Goal: Task Accomplishment & Management: Use online tool/utility

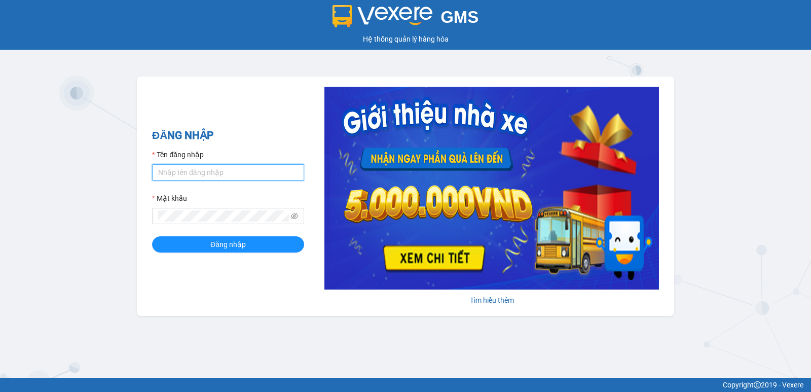
click at [249, 171] on input "Tên đăng nhập" at bounding box center [228, 172] width 152 height 16
type input "nguyenpht.kimhoang"
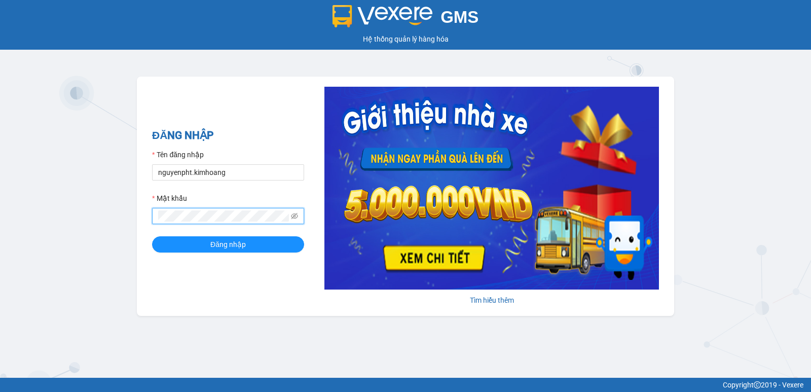
click at [152, 236] on button "Đăng nhập" at bounding box center [228, 244] width 152 height 16
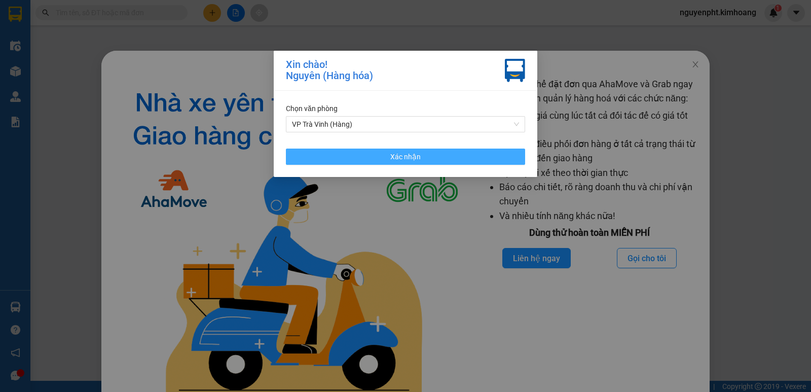
click at [405, 149] on button "Xác nhận" at bounding box center [405, 157] width 239 height 16
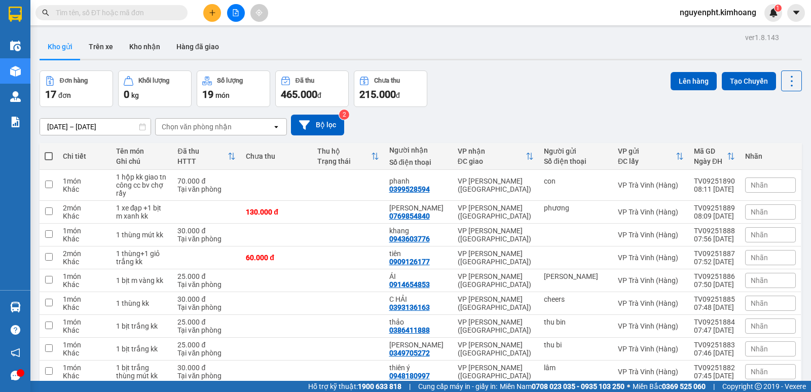
click at [165, 14] on input "text" at bounding box center [116, 12] width 120 height 11
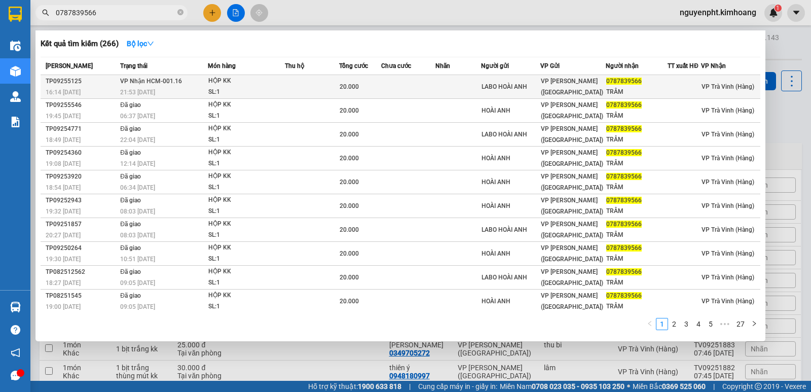
type input "0787839566"
click at [305, 86] on td at bounding box center [312, 87] width 54 height 24
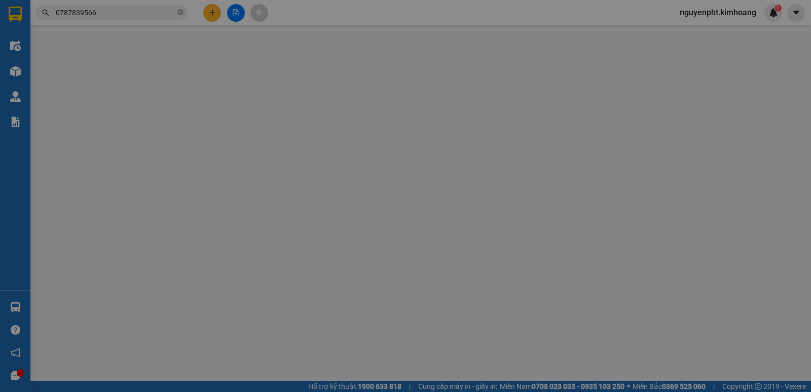
type input "LABO HOÀI ANH"
type input "0787839566"
type input "TRÂM"
type input "20.000"
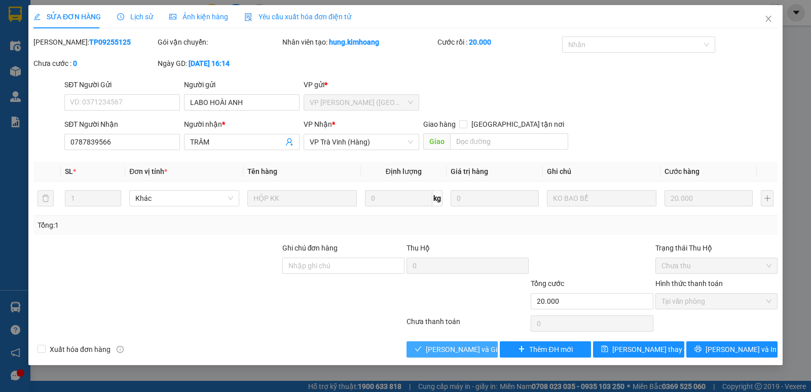
click at [428, 343] on button "[PERSON_NAME] và Giao hàng" at bounding box center [452, 349] width 91 height 16
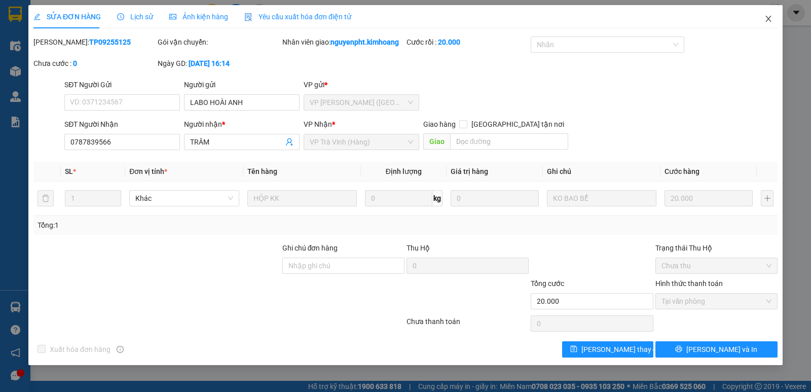
click at [768, 20] on icon "close" at bounding box center [769, 19] width 6 height 6
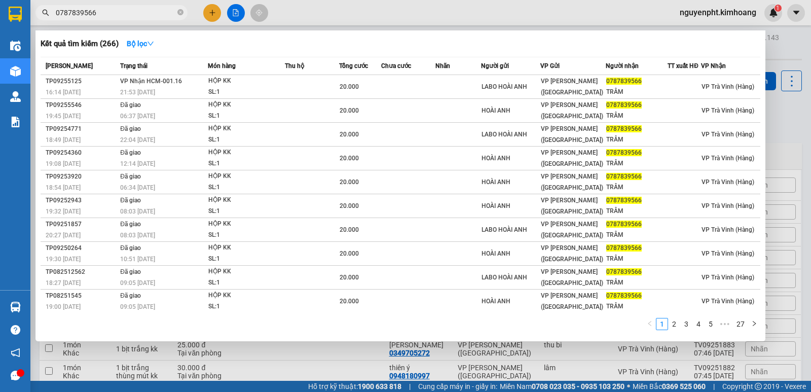
drag, startPoint x: 104, startPoint y: 10, endPoint x: 0, endPoint y: -13, distance: 106.3
click at [0, 0] on html "Kết quả tìm kiếm ( 266 ) Bộ lọc Mã ĐH Trạng thái Món hàng Thu hộ Tổng cước Chưa…" at bounding box center [405, 196] width 811 height 392
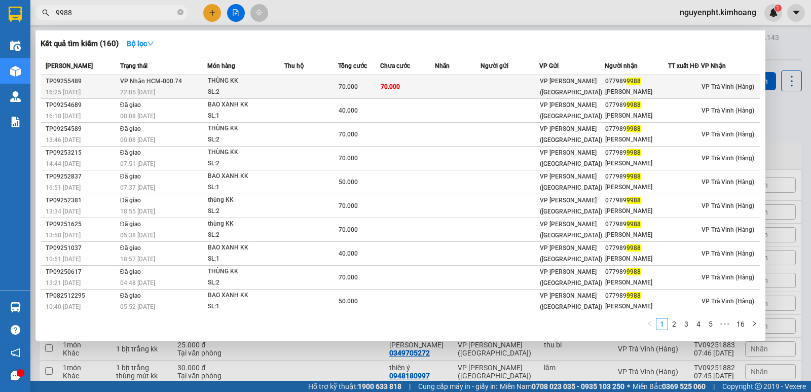
type input "9988"
click at [366, 89] on div "70.000" at bounding box center [359, 86] width 41 height 11
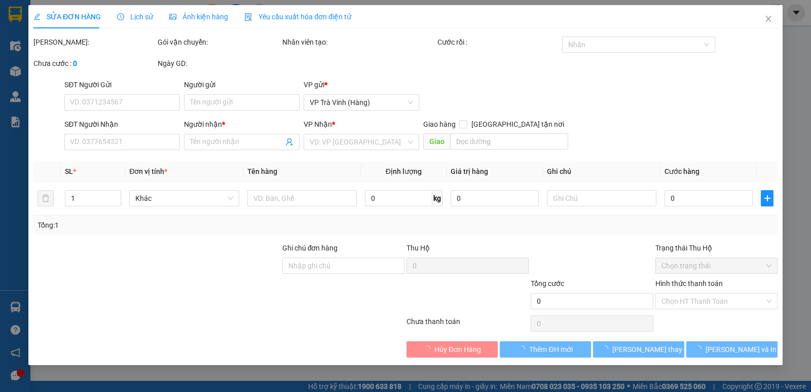
type input "0779899988"
type input "[PERSON_NAME]"
type input "70.000"
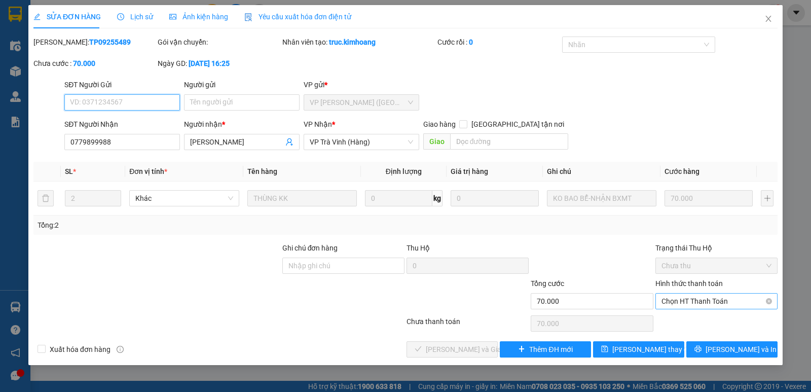
drag, startPoint x: 726, startPoint y: 301, endPoint x: 720, endPoint y: 307, distance: 8.3
click at [725, 303] on span "Chọn HT Thanh Toán" at bounding box center [717, 301] width 110 height 15
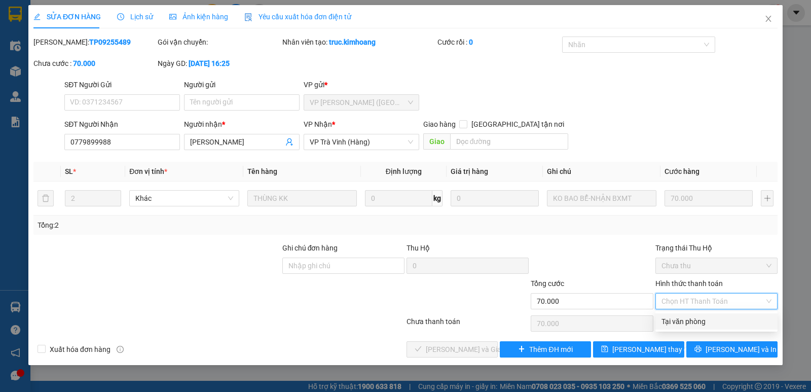
click at [688, 325] on div "Tại văn phòng" at bounding box center [717, 321] width 110 height 11
type input "0"
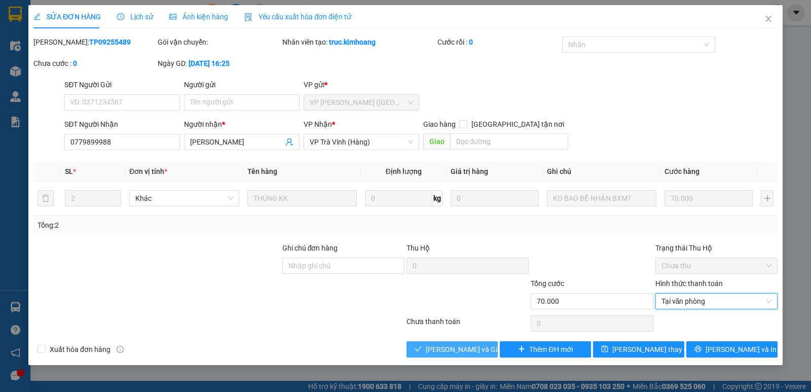
drag, startPoint x: 467, startPoint y: 343, endPoint x: 444, endPoint y: 332, distance: 25.2
click at [466, 343] on button "[PERSON_NAME] và Giao hàng" at bounding box center [452, 349] width 91 height 16
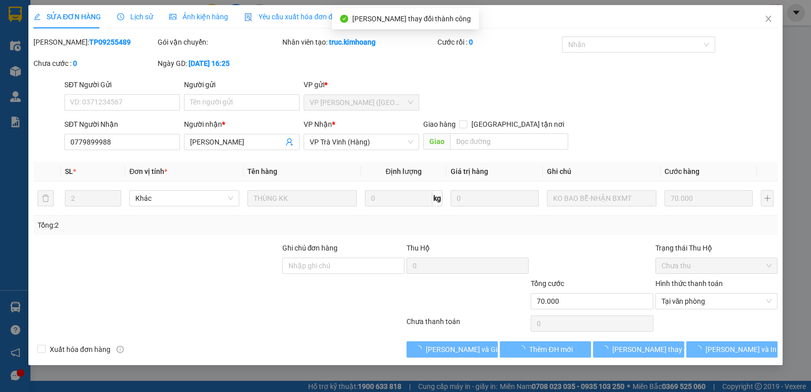
drag, startPoint x: 451, startPoint y: 306, endPoint x: 499, endPoint y: 289, distance: 50.5
click at [486, 291] on div at bounding box center [468, 296] width 124 height 36
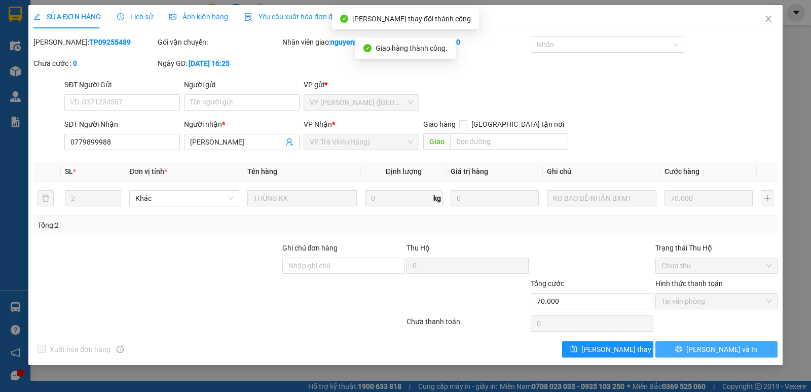
click at [724, 346] on span "[PERSON_NAME] và In" at bounding box center [722, 349] width 71 height 11
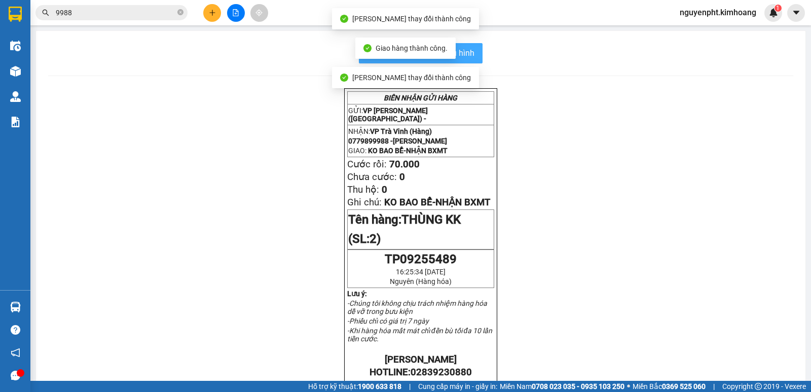
click at [472, 49] on button "In mẫu biên lai tự cấu hình" at bounding box center [421, 53] width 124 height 20
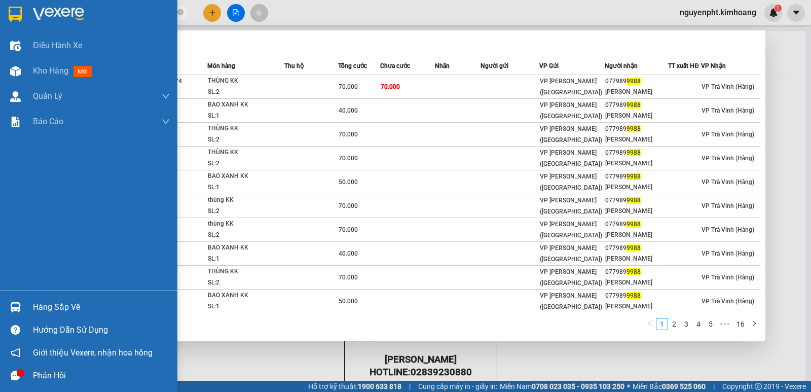
drag, startPoint x: 148, startPoint y: 15, endPoint x: 0, endPoint y: 28, distance: 148.2
click at [0, 26] on section "Kết quả tìm kiếm ( 160 ) Bộ lọc Mã ĐH Trạng thái Món hàng Thu hộ Tổng cước Chưa…" at bounding box center [405, 196] width 811 height 392
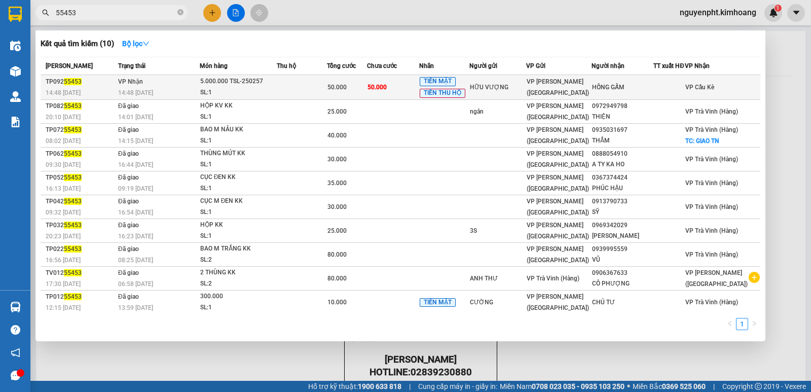
type input "55453"
click at [548, 86] on span "VP [PERSON_NAME] ([GEOGRAPHIC_DATA])" at bounding box center [558, 87] width 62 height 18
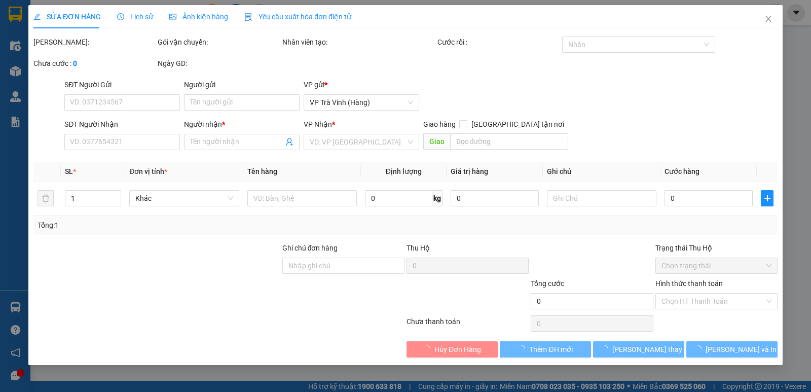
type input "HỮU VƯỢNG"
type input "HỒNG GẤM"
type input "50.000"
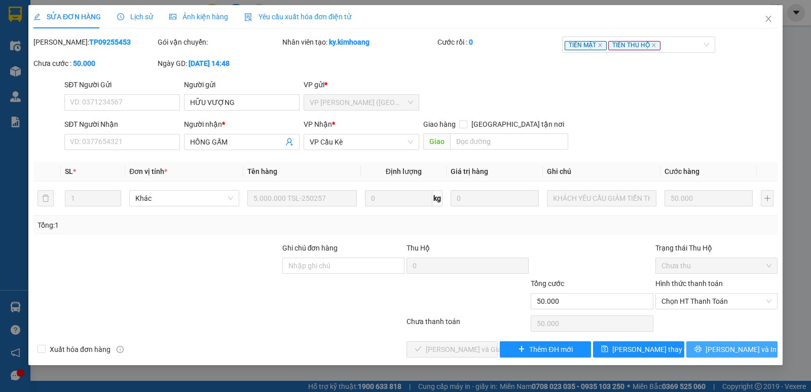
click at [728, 345] on span "[PERSON_NAME] và In" at bounding box center [741, 349] width 71 height 11
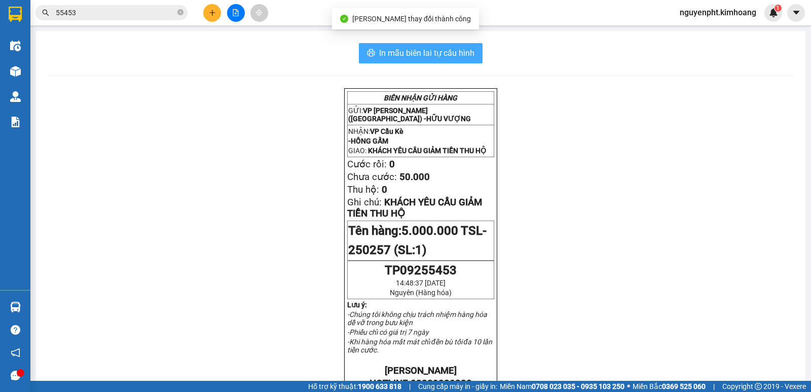
click at [463, 51] on span "In mẫu biên lai tự cấu hình" at bounding box center [426, 53] width 95 height 13
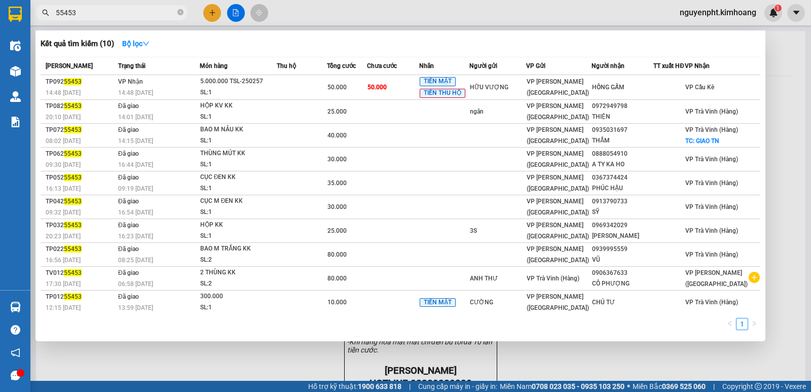
drag, startPoint x: 151, startPoint y: 17, endPoint x: 0, endPoint y: 19, distance: 150.6
click at [0, 18] on section "Kết quả tìm kiếm ( 10 ) Bộ lọc Mã ĐH Trạng thái Món hàng Thu hộ Tổng cước Chưa …" at bounding box center [405, 196] width 811 height 392
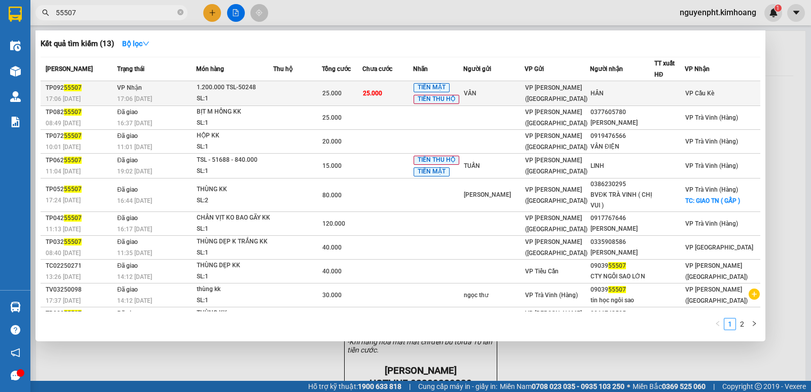
type input "55507"
click at [524, 90] on div "VÂN" at bounding box center [494, 93] width 60 height 11
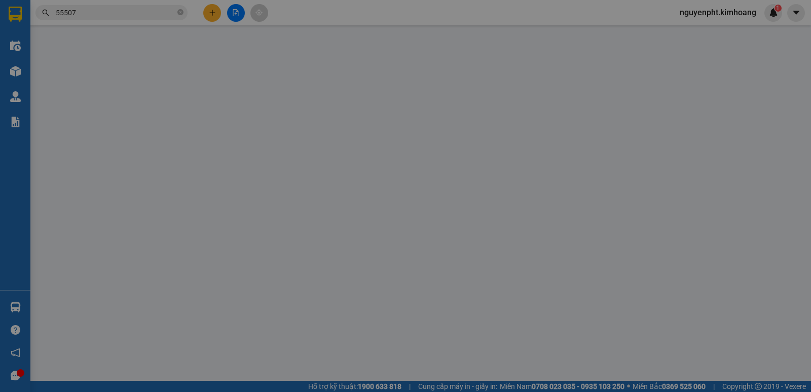
type input "VÂN"
type input "HÂN"
type input "25.000"
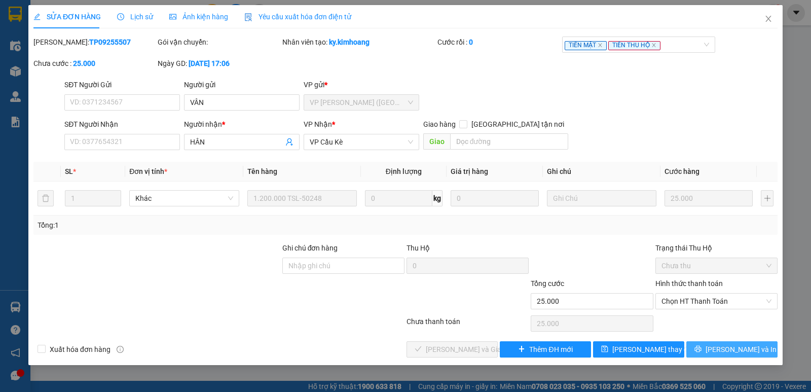
click at [724, 346] on span "[PERSON_NAME] và In" at bounding box center [741, 349] width 71 height 11
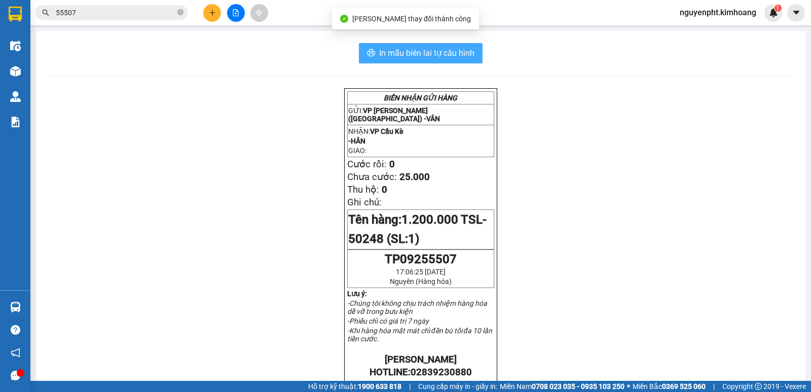
click at [422, 56] on span "In mẫu biên lai tự cấu hình" at bounding box center [426, 53] width 95 height 13
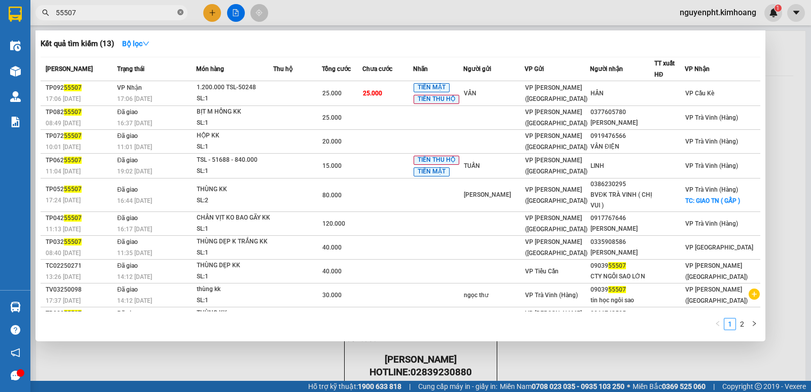
click at [181, 11] on icon "close-circle" at bounding box center [181, 12] width 6 height 6
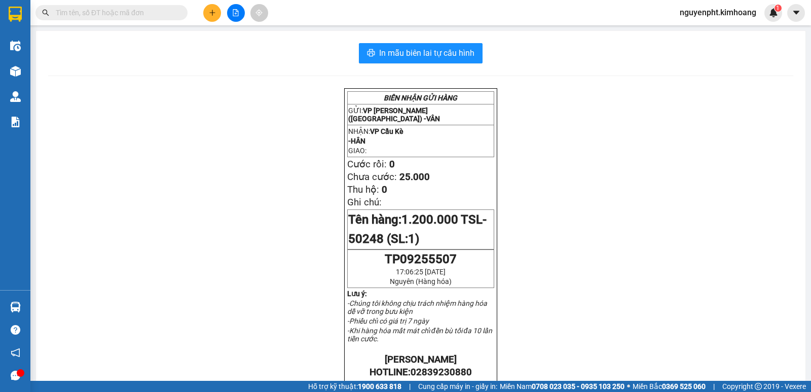
click at [712, 16] on span "nguyenpht.kimhoang" at bounding box center [718, 12] width 93 height 13
click at [704, 36] on span "Đăng xuất" at bounding box center [722, 31] width 73 height 11
